Goal: Task Accomplishment & Management: Manage account settings

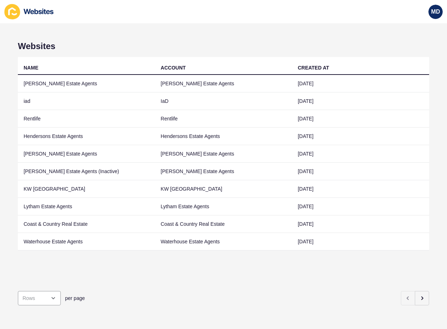
click at [425, 291] on div "Websites NAME ACCOUNT CREATED AT Ashton Stripp Estate Agents Ashton Stripp Esta…" at bounding box center [223, 175] width 447 height 305
click at [415, 291] on button "button" at bounding box center [422, 298] width 14 height 14
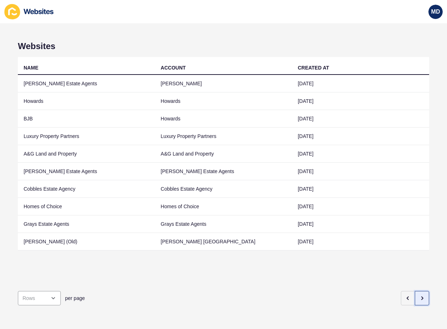
click at [415, 291] on button "button" at bounding box center [422, 298] width 14 height 14
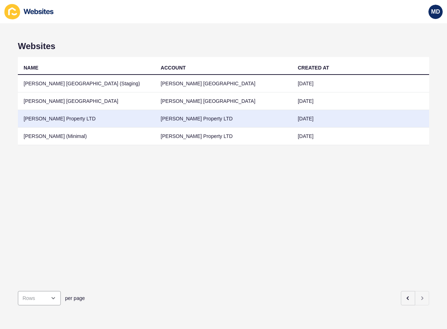
click at [71, 116] on td "Grant J Bates Property LTD" at bounding box center [86, 119] width 137 height 18
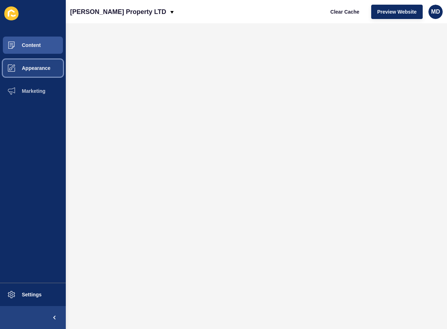
click at [31, 67] on span "Appearance" at bounding box center [25, 68] width 52 height 6
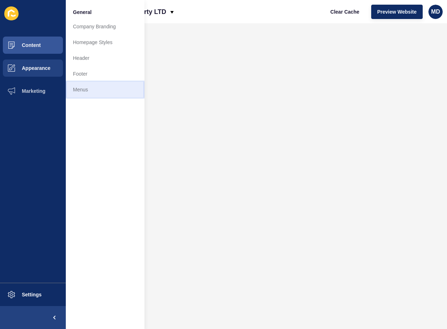
click at [106, 86] on link "Menus" at bounding box center [105, 90] width 79 height 16
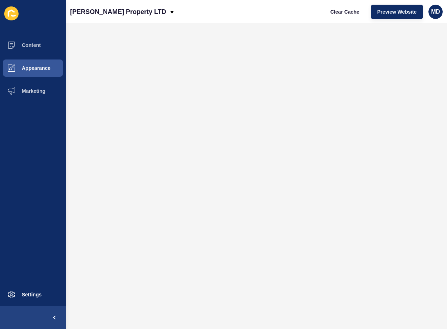
click at [385, 21] on div "Clear Cache Preview Website MD" at bounding box center [384, 12] width 124 height 20
click at [389, 16] on button "Preview Website" at bounding box center [397, 12] width 52 height 14
click at [49, 70] on span "Appearance" at bounding box center [25, 68] width 52 height 6
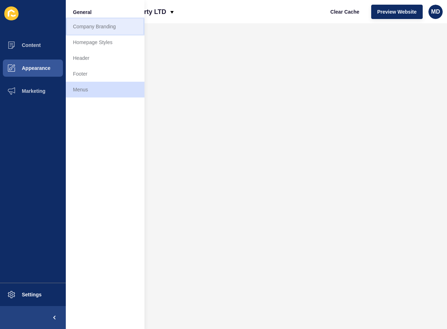
click at [101, 28] on link "Company Branding" at bounding box center [105, 27] width 79 height 16
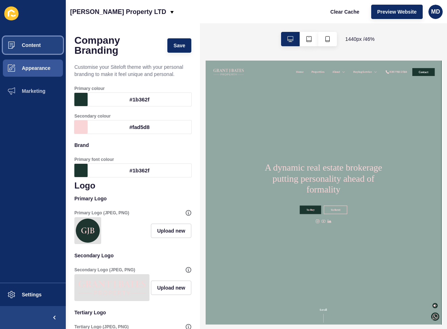
click at [42, 52] on button "Content" at bounding box center [33, 45] width 66 height 23
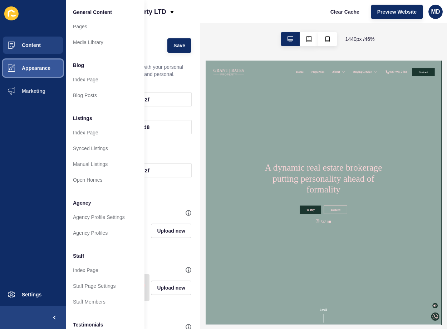
click at [45, 74] on button "Appearance" at bounding box center [33, 68] width 66 height 23
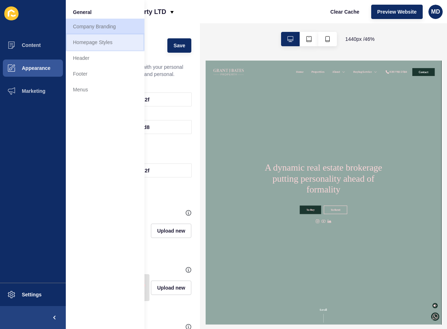
click at [82, 43] on link "Homepage Styles" at bounding box center [105, 42] width 79 height 16
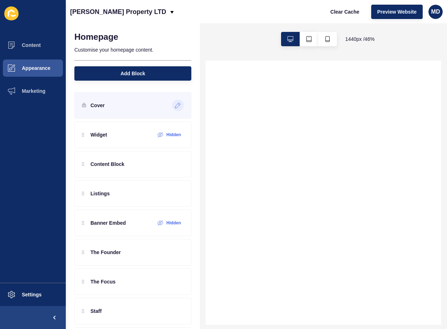
click at [175, 106] on icon at bounding box center [178, 105] width 6 height 6
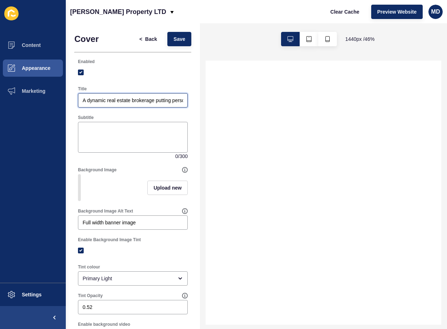
click at [112, 102] on input "A dynamic real estate brokerage putting personality ahead of formality" at bounding box center [133, 100] width 101 height 7
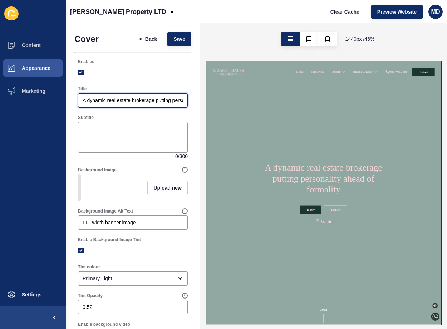
paste input "personality over"
click at [86, 102] on input "personality over formality" at bounding box center [133, 100] width 101 height 7
click at [112, 100] on input "Personality over formality" at bounding box center [133, 100] width 101 height 7
click at [122, 98] on input "Personality over formality" at bounding box center [133, 100] width 101 height 7
type input "Personality over Formality"
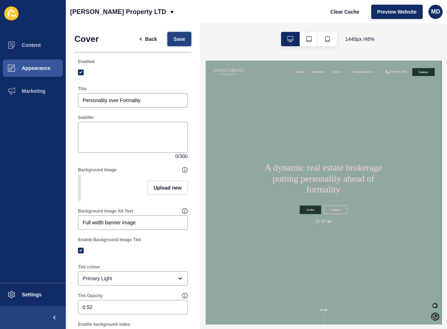
click at [175, 42] on span "Save" at bounding box center [180, 38] width 12 height 7
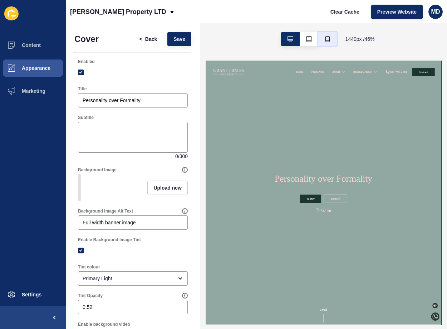
click at [327, 37] on icon "button" at bounding box center [328, 39] width 4 height 6
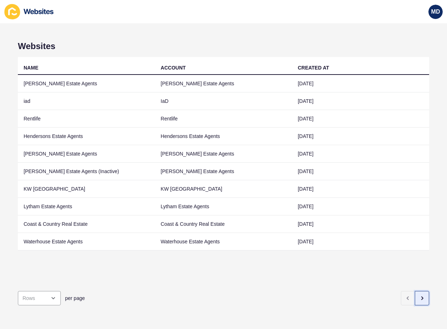
click at [419, 295] on icon "button" at bounding box center [422, 298] width 6 height 6
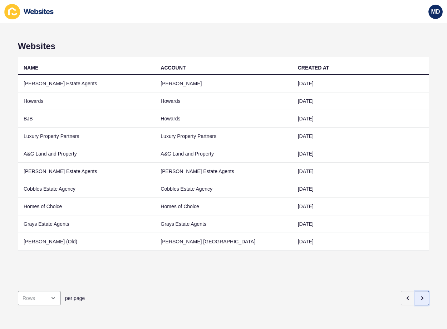
click at [419, 295] on icon "button" at bounding box center [422, 298] width 6 height 6
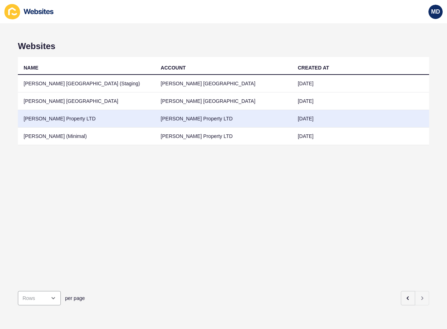
click at [57, 115] on td "Grant J Bates Property LTD" at bounding box center [86, 119] width 137 height 18
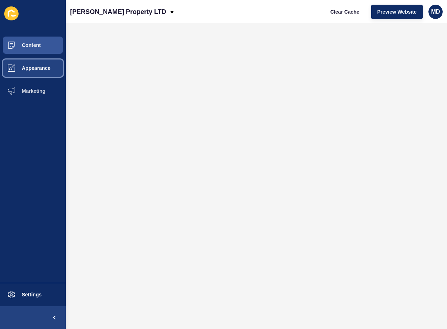
click at [38, 70] on span "Appearance" at bounding box center [25, 68] width 52 height 6
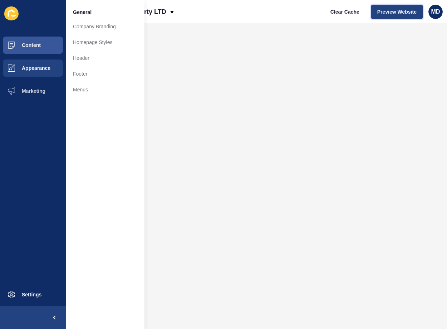
click at [399, 13] on span "Preview Website" at bounding box center [397, 11] width 39 height 7
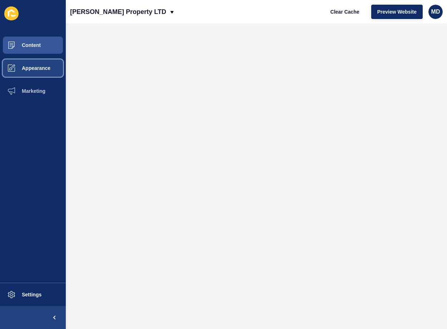
click at [38, 69] on span "Appearance" at bounding box center [25, 68] width 52 height 6
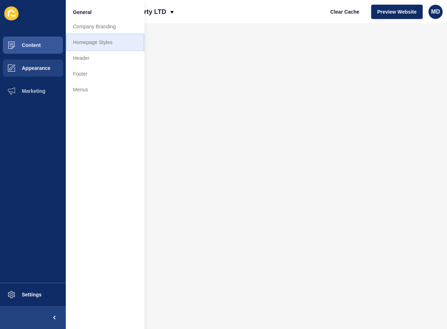
click at [94, 45] on link "Homepage Styles" at bounding box center [105, 42] width 79 height 16
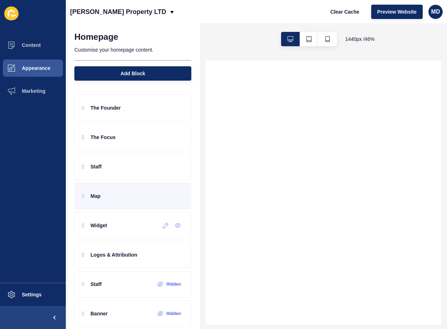
scroll to position [179, 0]
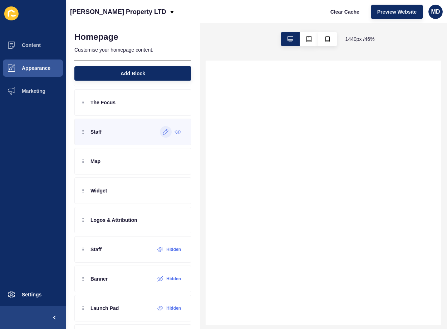
click at [160, 135] on div at bounding box center [166, 131] width 12 height 11
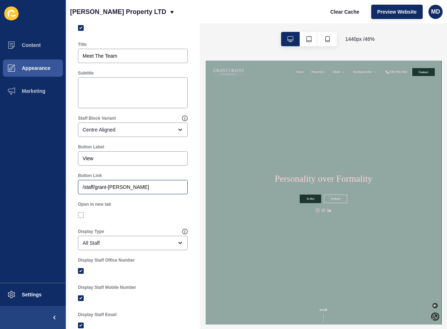
scroll to position [0, 0]
drag, startPoint x: 131, startPoint y: 186, endPoint x: 94, endPoint y: 186, distance: 37.2
click at [94, 186] on input "/staff/grant-j-bates" at bounding box center [133, 186] width 101 height 7
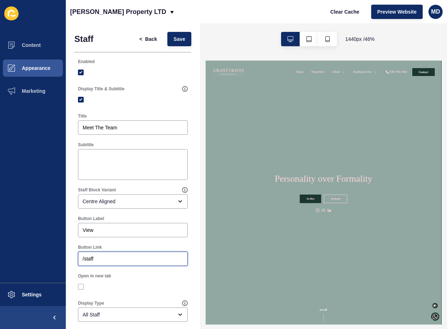
type input "/staff"
click at [174, 42] on span "Save" at bounding box center [180, 38] width 12 height 7
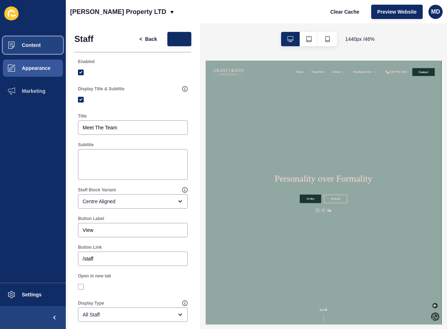
click at [37, 42] on span "Content" at bounding box center [20, 45] width 42 height 6
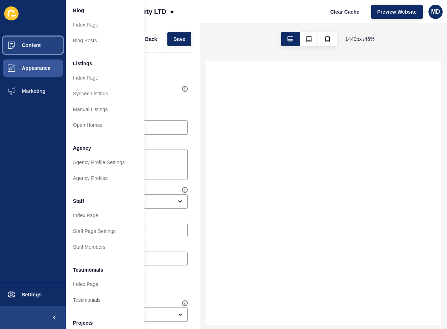
scroll to position [72, 0]
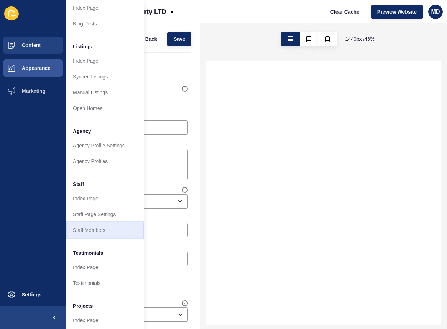
click at [91, 225] on link "Staff Members" at bounding box center [105, 230] width 79 height 16
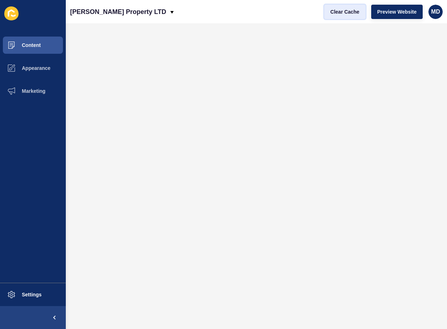
click at [349, 19] on button "Clear Cache" at bounding box center [345, 12] width 41 height 14
click at [343, 8] on span "Clear Cache" at bounding box center [345, 11] width 29 height 7
click at [78, 9] on p "Grant J Bates Property LTD" at bounding box center [118, 12] width 96 height 18
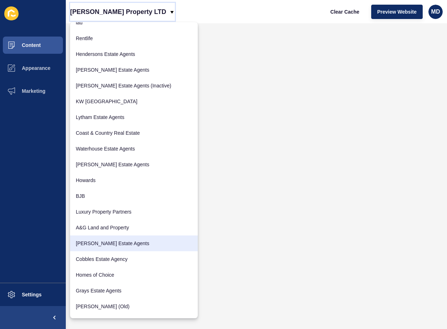
scroll to position [36, 0]
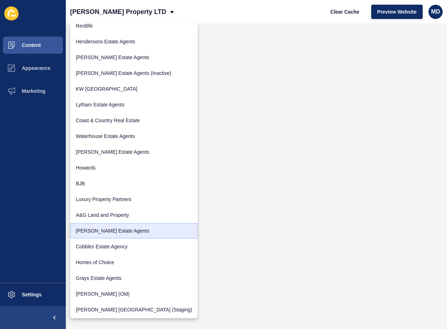
click at [105, 230] on link "[PERSON_NAME] Estate Agents" at bounding box center [134, 231] width 128 height 16
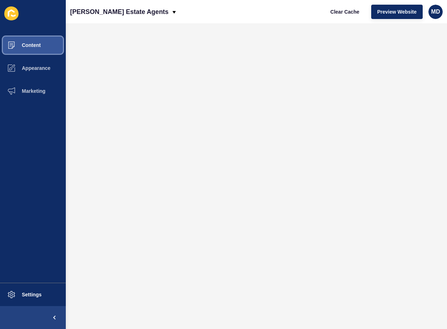
click at [40, 47] on span "Content" at bounding box center [20, 45] width 42 height 6
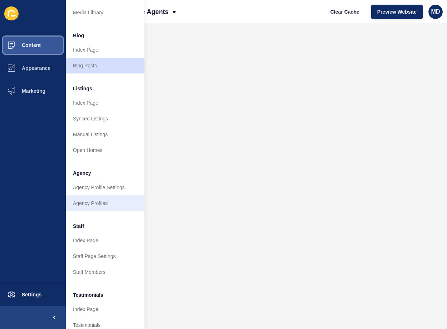
scroll to position [72, 0]
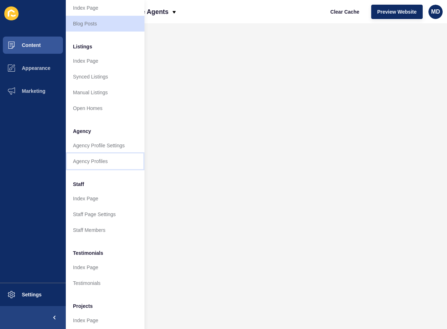
click at [101, 156] on link "Agency Profiles" at bounding box center [105, 161] width 79 height 16
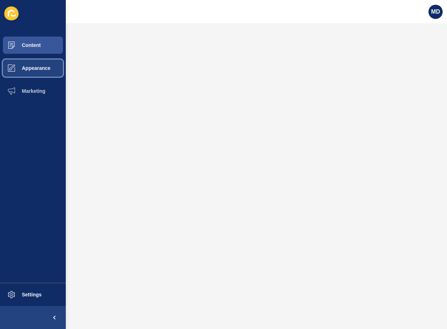
click at [39, 76] on button "Appearance" at bounding box center [33, 68] width 66 height 23
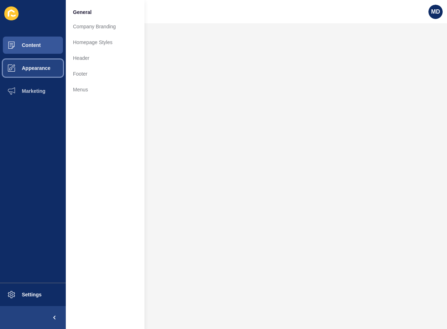
click at [50, 70] on span "Appearance" at bounding box center [25, 68] width 52 height 6
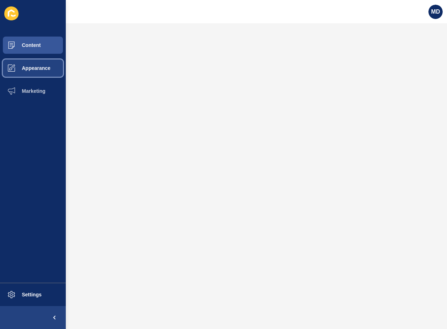
click at [42, 69] on span "Appearance" at bounding box center [25, 68] width 52 height 6
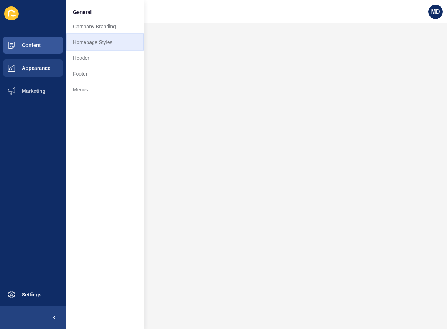
click at [103, 41] on link "Homepage Styles" at bounding box center [105, 42] width 79 height 16
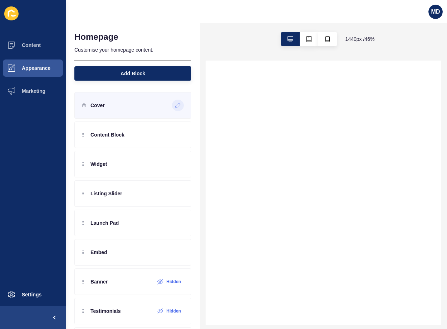
click at [172, 105] on div at bounding box center [178, 104] width 12 height 11
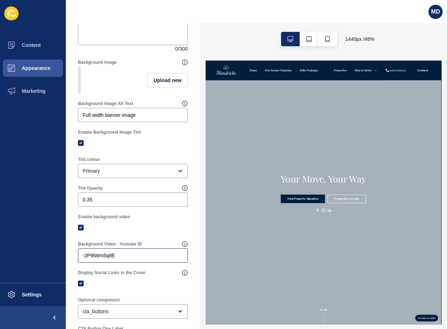
scroll to position [179, 0]
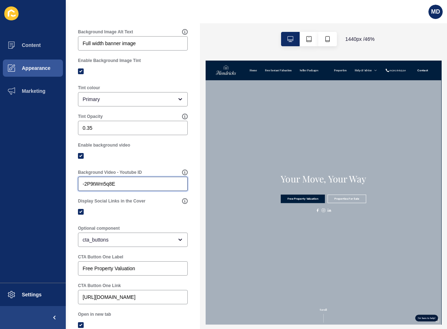
drag, startPoint x: 120, startPoint y: 189, endPoint x: 65, endPoint y: 181, distance: 54.7
click at [65, 184] on div "Content Appearance Marketing Settings MD Cover < Back Save Enabled Title Your M…" at bounding box center [223, 164] width 447 height 329
paste input "https://youtu.be/nK4TjdboE6U"
drag, startPoint x: 119, startPoint y: 190, endPoint x: 66, endPoint y: 184, distance: 53.3
click at [66, 184] on div "Cover < Back Save Enabled Title Your Move, Your Way Subtitle 0 / 300 Background…" at bounding box center [133, 167] width 134 height 646
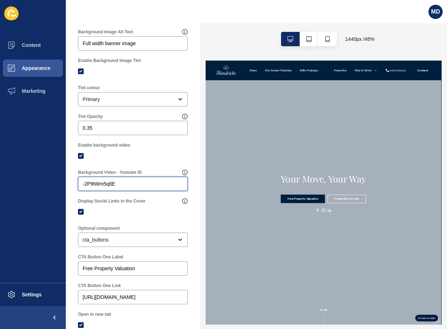
click at [109, 187] on input "-2P9tWm5q8E" at bounding box center [133, 183] width 101 height 7
paste input "https://youtu.be/nK4TjdboE6U"
drag, startPoint x: 119, startPoint y: 190, endPoint x: 28, endPoint y: 180, distance: 91.8
click at [44, 184] on div "Content Appearance Marketing Settings MD Cover < Back Save Enabled Title Your M…" at bounding box center [223, 164] width 447 height 329
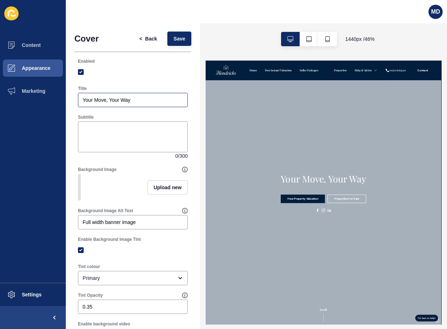
scroll to position [0, 0]
type input "nK4TjdboE6U"
click at [178, 43] on button "Save" at bounding box center [179, 39] width 24 height 14
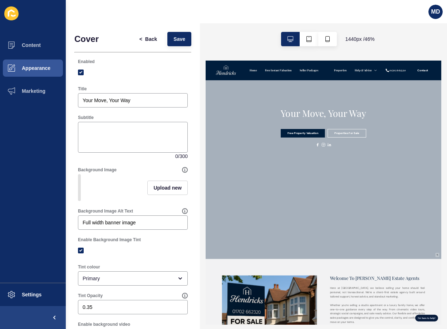
scroll to position [36, 0]
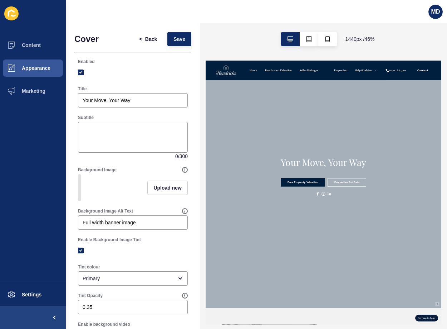
type textarea "x"
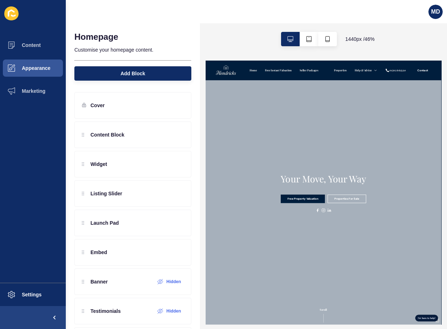
type textarea "x"
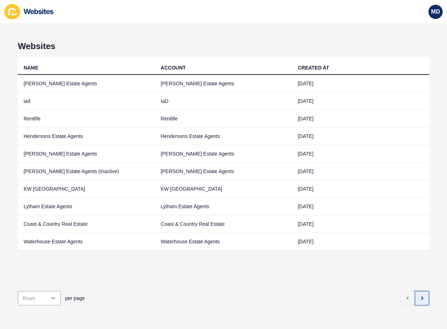
drag, startPoint x: 421, startPoint y: 292, endPoint x: 423, endPoint y: 288, distance: 4.0
click at [421, 292] on button "button" at bounding box center [422, 298] width 14 height 14
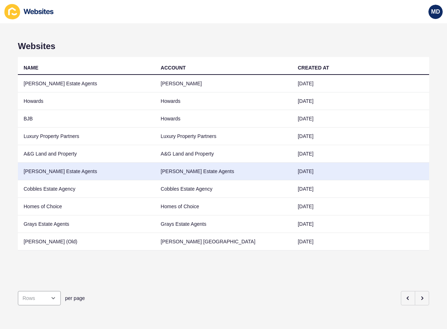
click at [86, 174] on td "[PERSON_NAME] Estate Agents" at bounding box center [86, 171] width 137 height 18
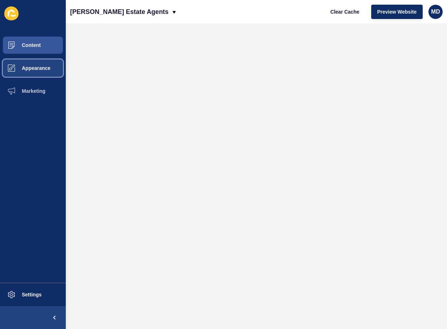
click at [38, 71] on span "Appearance" at bounding box center [25, 68] width 52 height 6
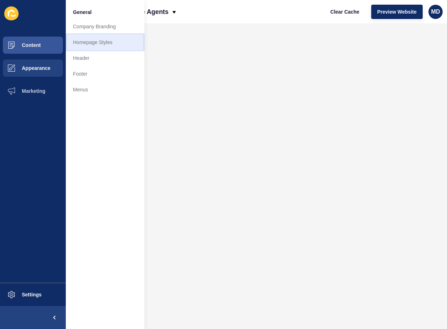
click at [101, 45] on link "Homepage Styles" at bounding box center [105, 42] width 79 height 16
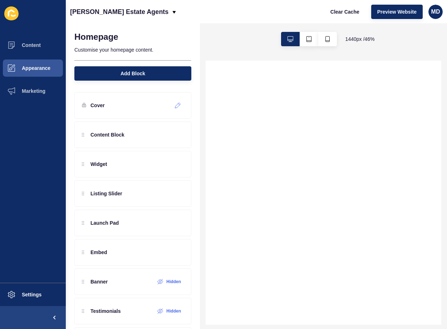
click at [175, 104] on icon at bounding box center [178, 105] width 6 height 6
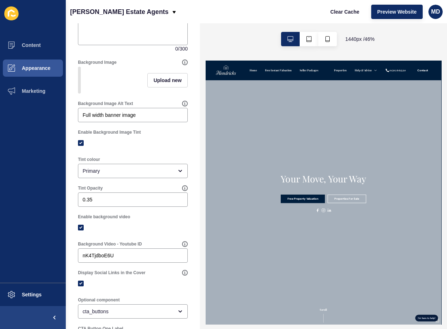
type textarea "x"
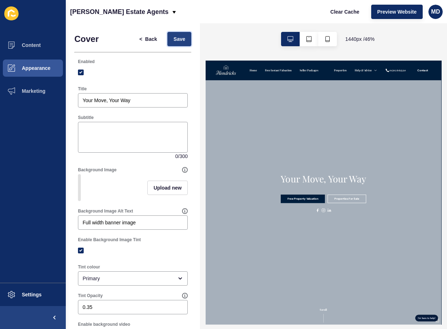
click at [174, 39] on span "Save" at bounding box center [180, 38] width 12 height 7
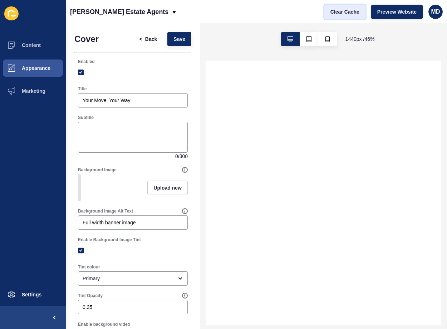
click at [350, 14] on span "Clear Cache" at bounding box center [345, 11] width 29 height 7
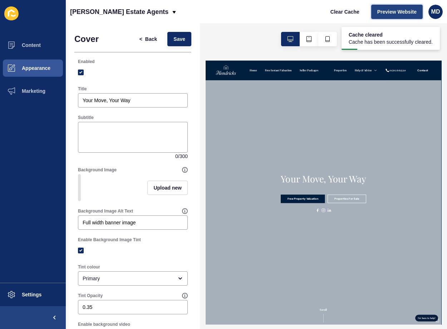
click at [392, 14] on span "Preview Website" at bounding box center [397, 11] width 39 height 7
